Goal: Information Seeking & Learning: Learn about a topic

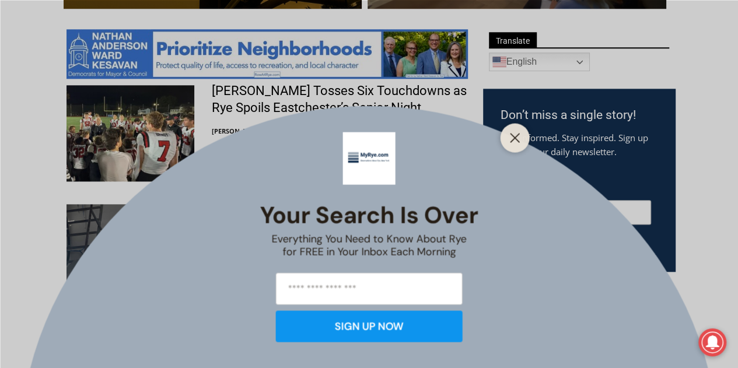
scroll to position [644, 0]
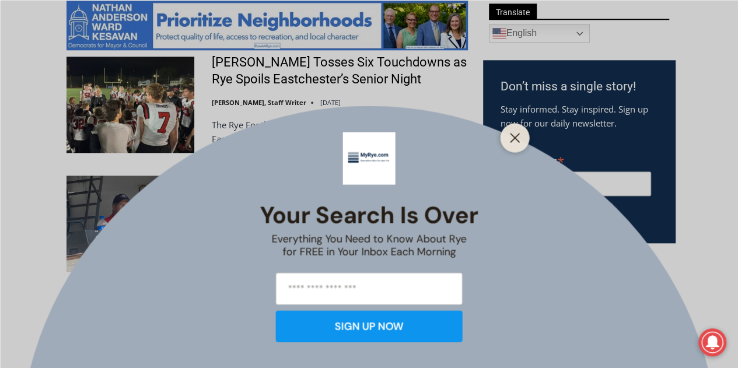
click at [524, 137] on div at bounding box center [515, 137] width 29 height 29
click at [512, 138] on icon "Close" at bounding box center [515, 138] width 11 height 11
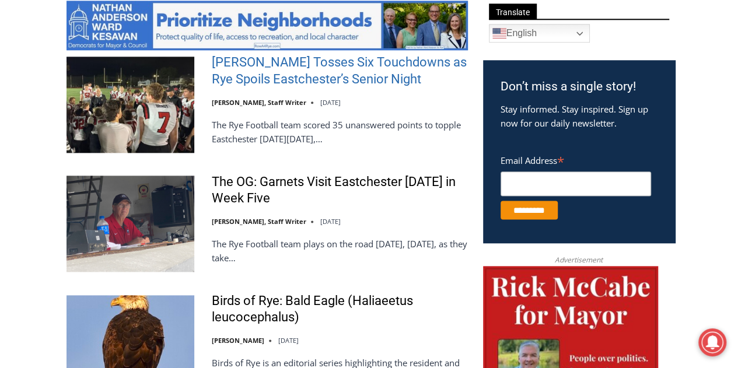
click at [348, 82] on link "[PERSON_NAME] Tosses Six Touchdowns as Rye Spoils Eastchester’s Senior Night" at bounding box center [340, 70] width 256 height 33
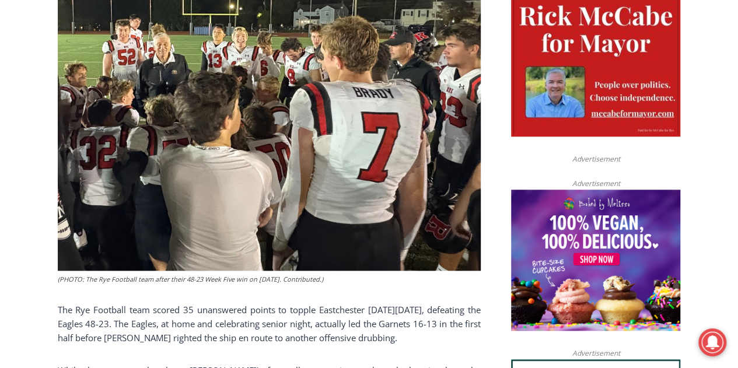
scroll to position [943, 0]
